Goal: Information Seeking & Learning: Learn about a topic

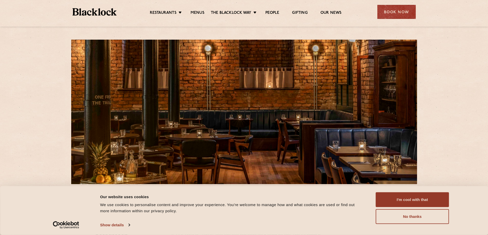
scroll to position [128, 0]
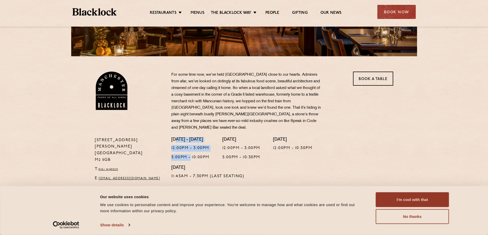
drag, startPoint x: 180, startPoint y: 130, endPoint x: 197, endPoint y: 157, distance: 31.6
click at [192, 150] on div "Monday - Thursday 12:00pm - 3:00pm 5:00pm - 10:00pm" at bounding box center [190, 151] width 38 height 28
click at [208, 154] on p "5:00pm - 10:00pm" at bounding box center [190, 157] width 38 height 7
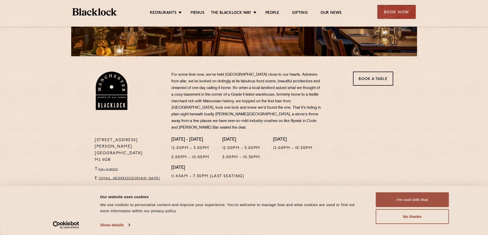
click at [426, 197] on button "I'm cool with that" at bounding box center [412, 200] width 73 height 15
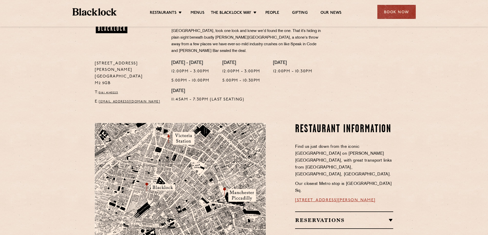
scroll to position [256, 0]
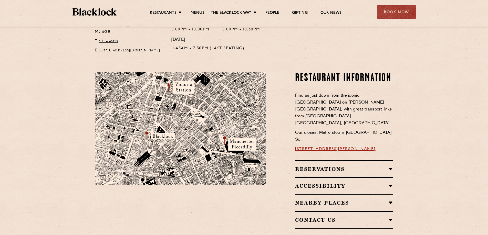
click at [325, 161] on div "Reservations Reservations We know that bookings are important for certain occas…" at bounding box center [344, 169] width 98 height 17
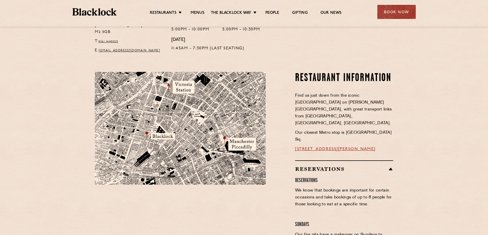
scroll to position [307, 0]
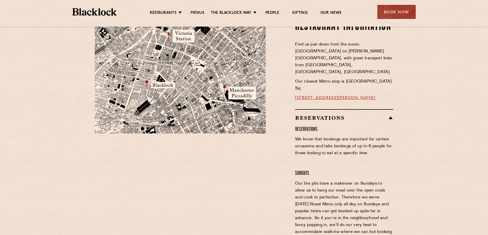
click at [392, 109] on div "Reservations Reservations We know that bookings are important for certain occas…" at bounding box center [344, 210] width 98 height 203
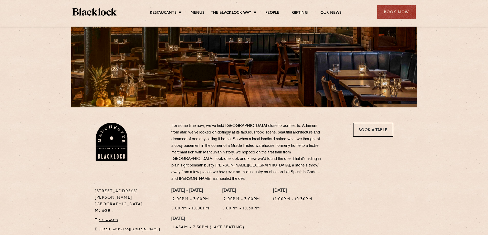
scroll to position [51, 0]
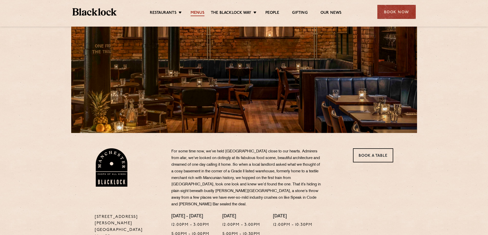
click at [199, 11] on link "Menus" at bounding box center [198, 14] width 14 height 6
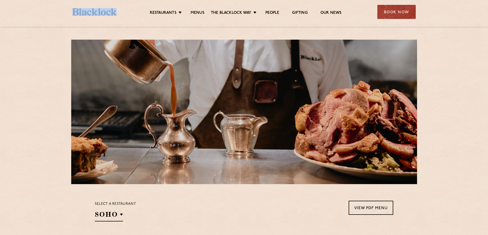
drag, startPoint x: 65, startPoint y: 14, endPoint x: 113, endPoint y: 14, distance: 48.7
click at [116, 12] on div "Restaurants [GEOGRAPHIC_DATA] [GEOGRAPHIC_DATA] [GEOGRAPHIC_DATA] [GEOGRAPHIC_D…" at bounding box center [244, 13] width 488 height 27
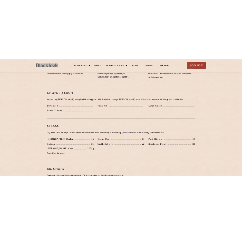
scroll to position [435, 0]
